Goal: Information Seeking & Learning: Learn about a topic

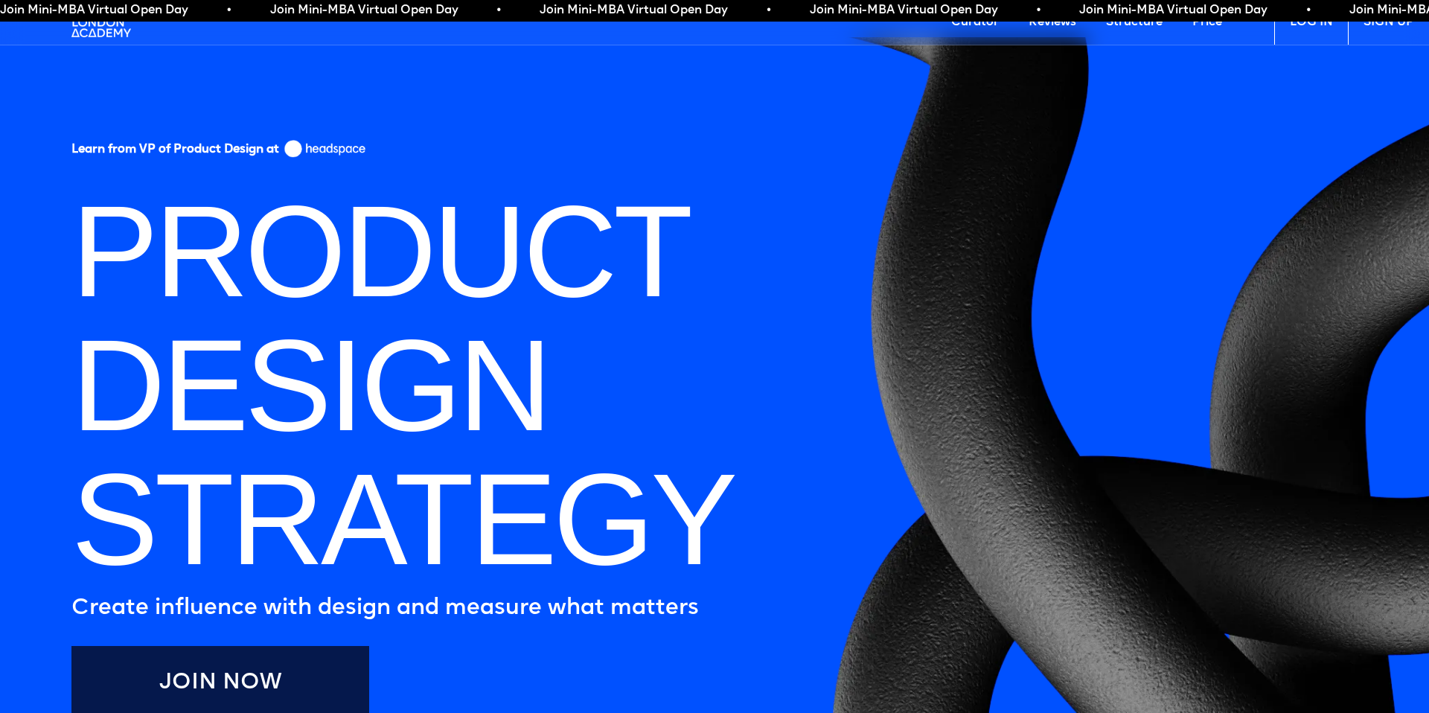
click at [1310, 20] on div "Join Mini-MBA Virtual Open Day • Join Mini-MBA Virtual Open Day • Join Mini-MBA…" at bounding box center [714, 11] width 1429 height 22
click at [1292, 30] on link "LOG IN" at bounding box center [1311, 22] width 74 height 45
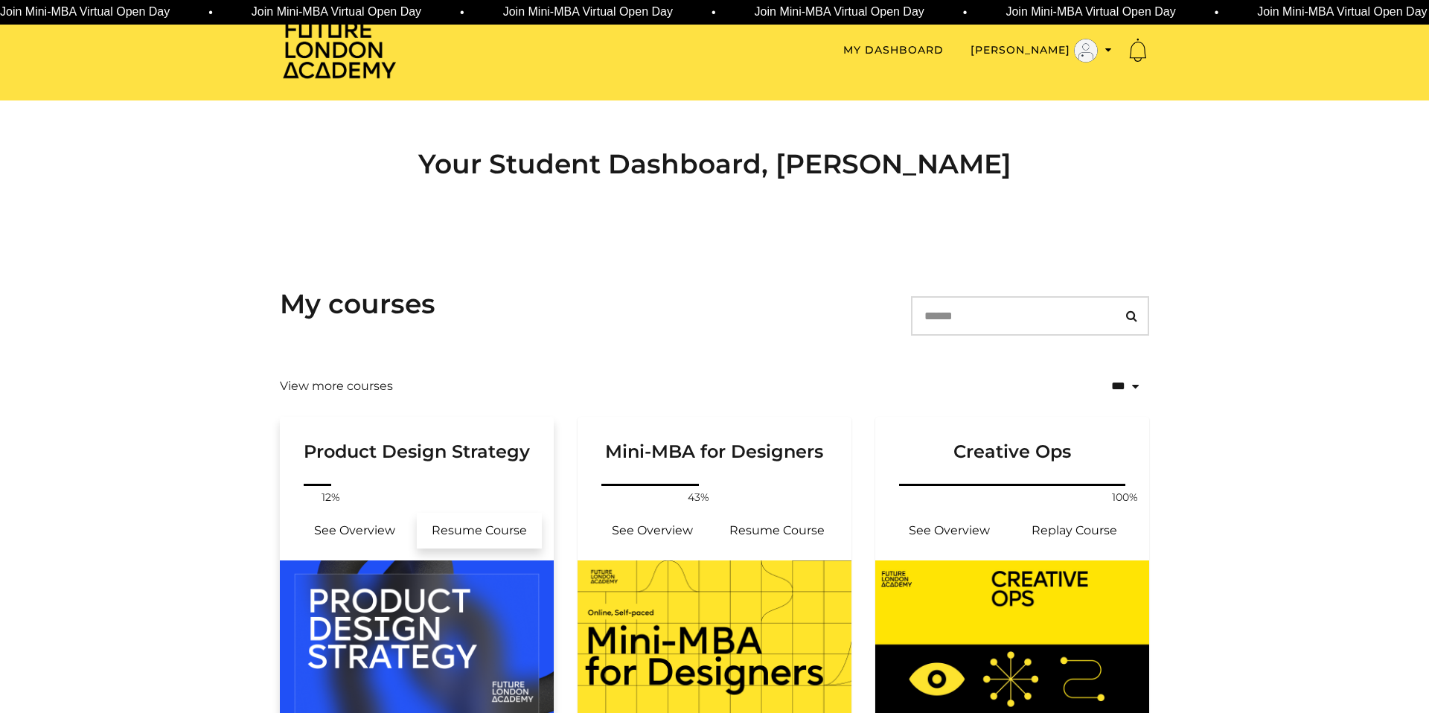
click at [461, 522] on link "Resume Course" at bounding box center [479, 531] width 125 height 36
